Goal: Information Seeking & Learning: Learn about a topic

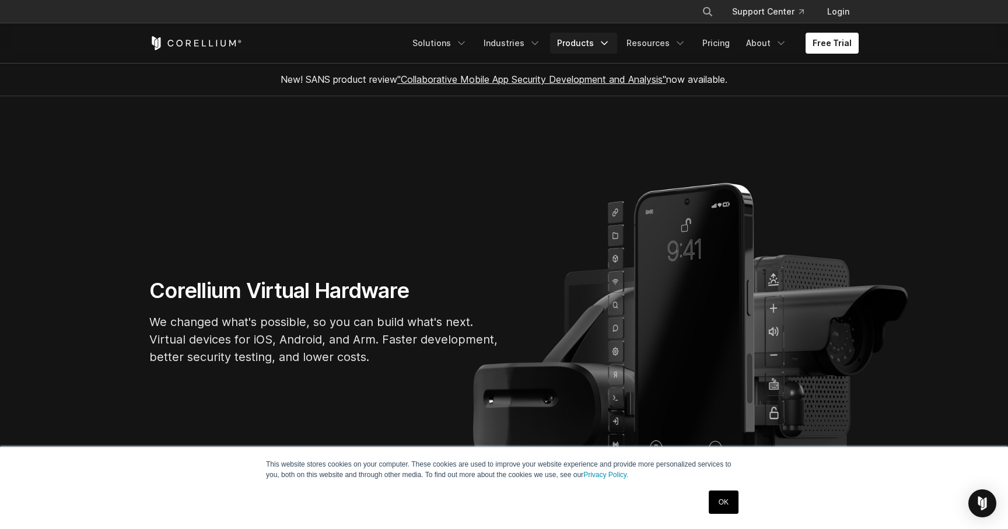
click at [599, 46] on link "Products" at bounding box center [583, 43] width 67 height 21
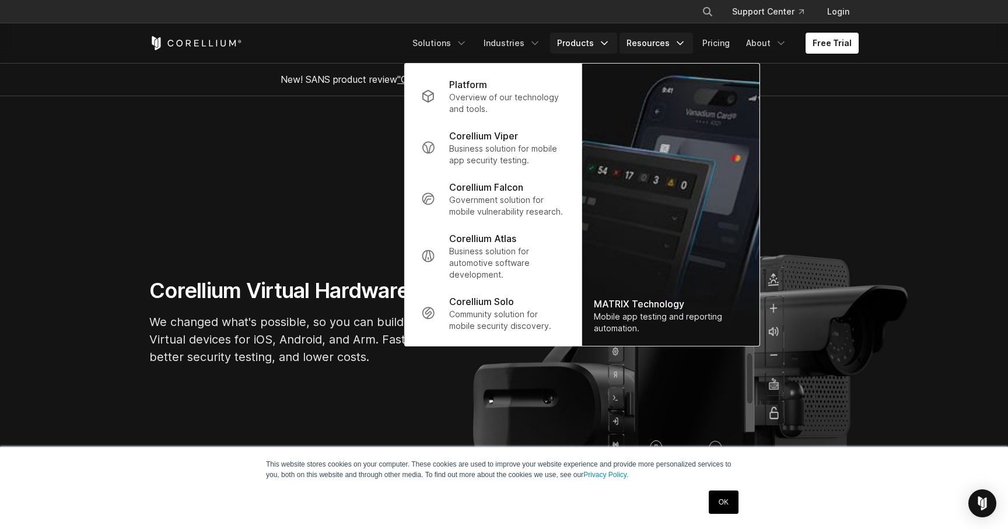
click at [670, 44] on link "Resources" at bounding box center [657, 43] width 74 height 21
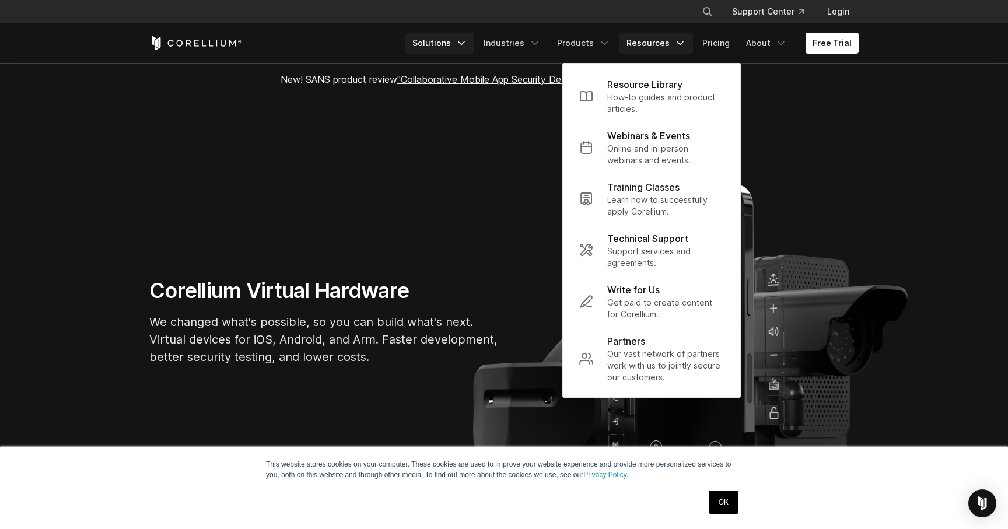
click at [456, 41] on link "Solutions" at bounding box center [440, 43] width 69 height 21
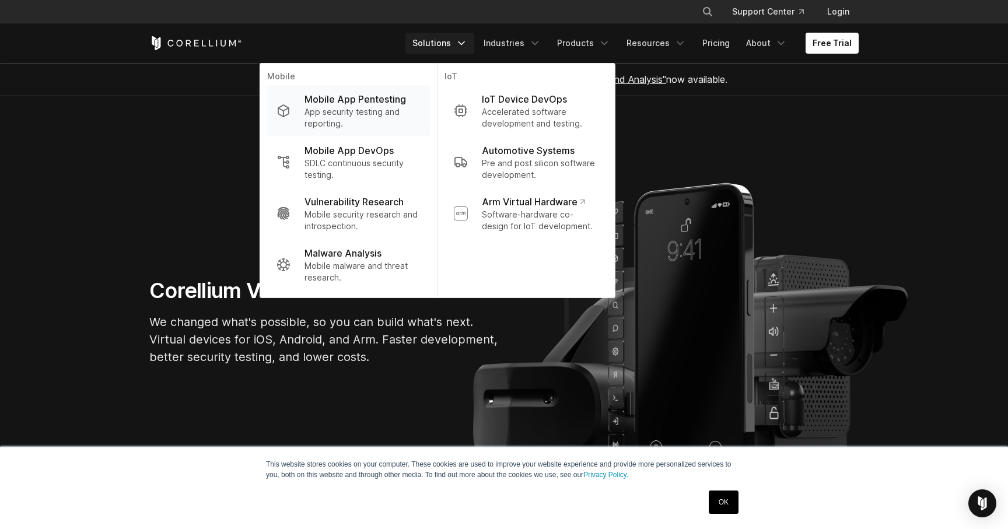
click at [362, 113] on p "App security testing and reporting." at bounding box center [363, 117] width 116 height 23
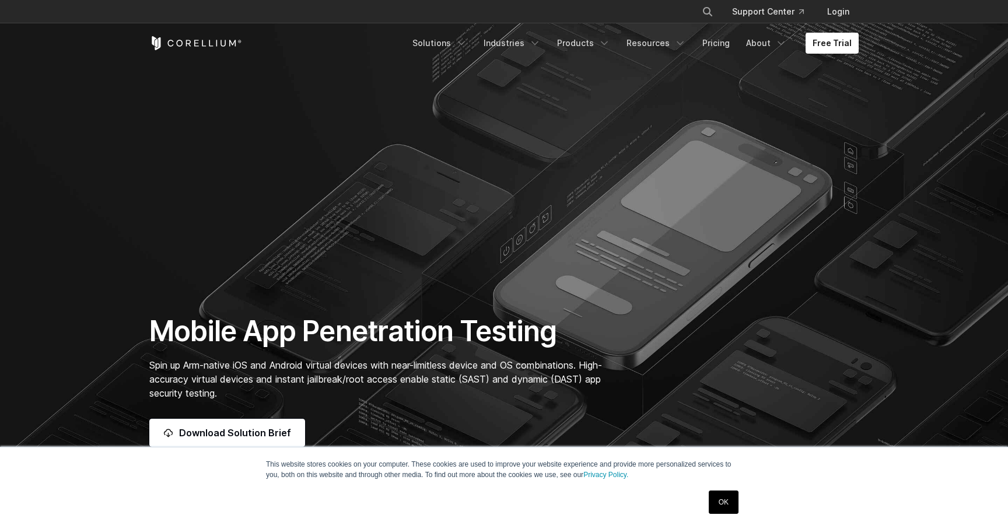
click at [452, 48] on link "Solutions" at bounding box center [440, 43] width 69 height 21
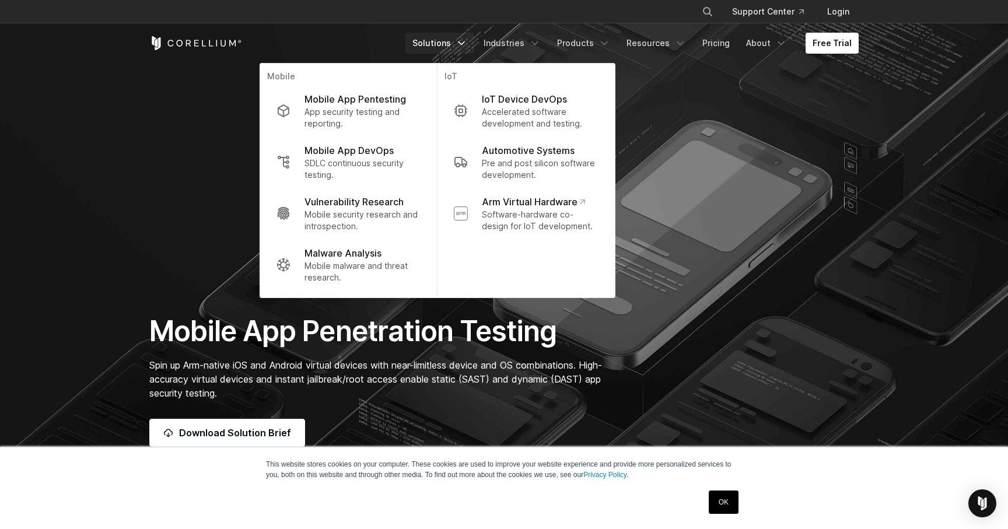
click at [452, 48] on link "Solutions" at bounding box center [440, 43] width 69 height 21
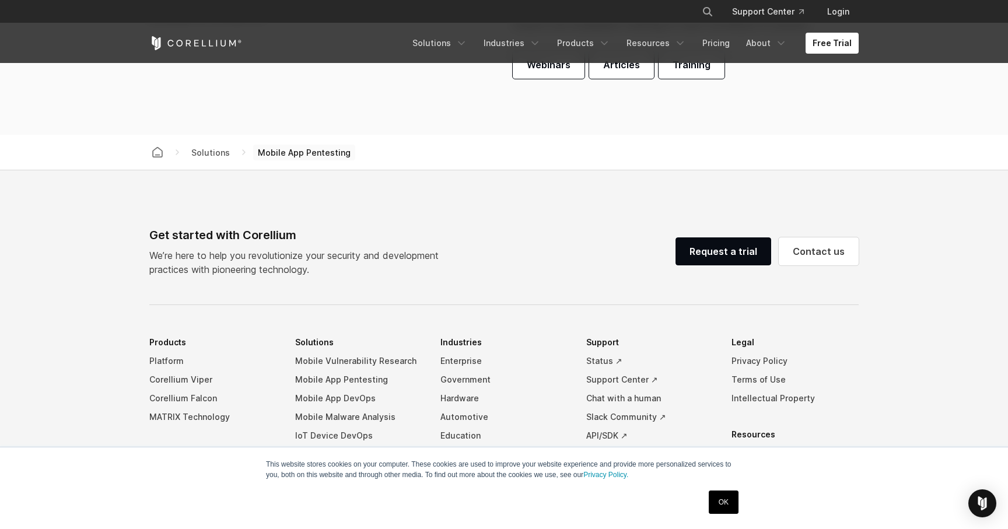
scroll to position [3689, 0]
